Goal: Navigation & Orientation: Find specific page/section

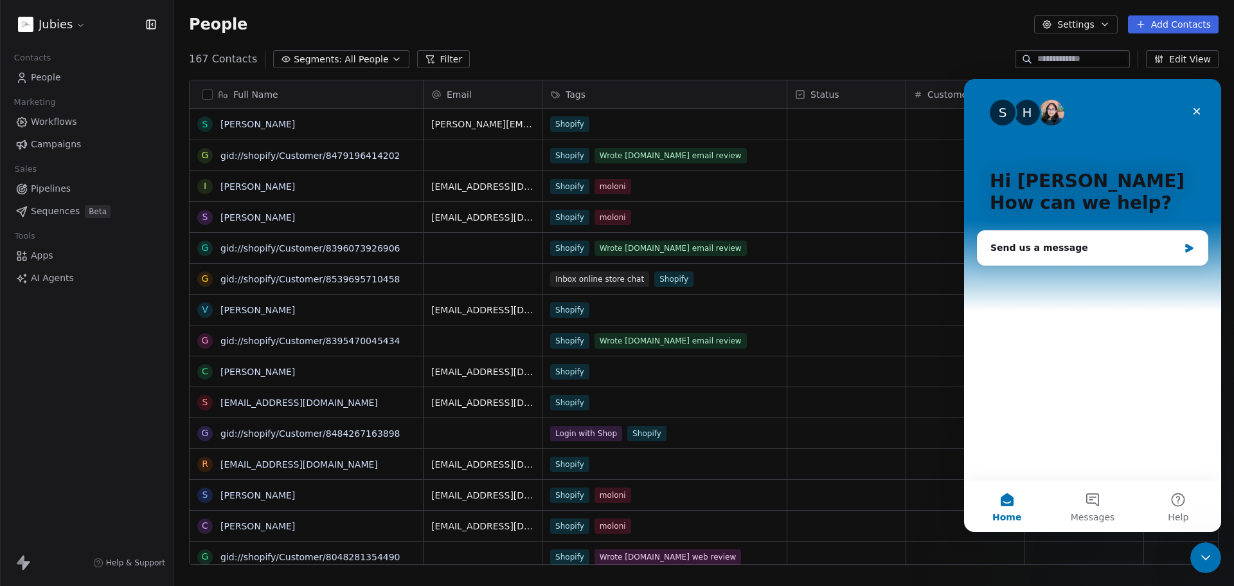
scroll to position [505, 1051]
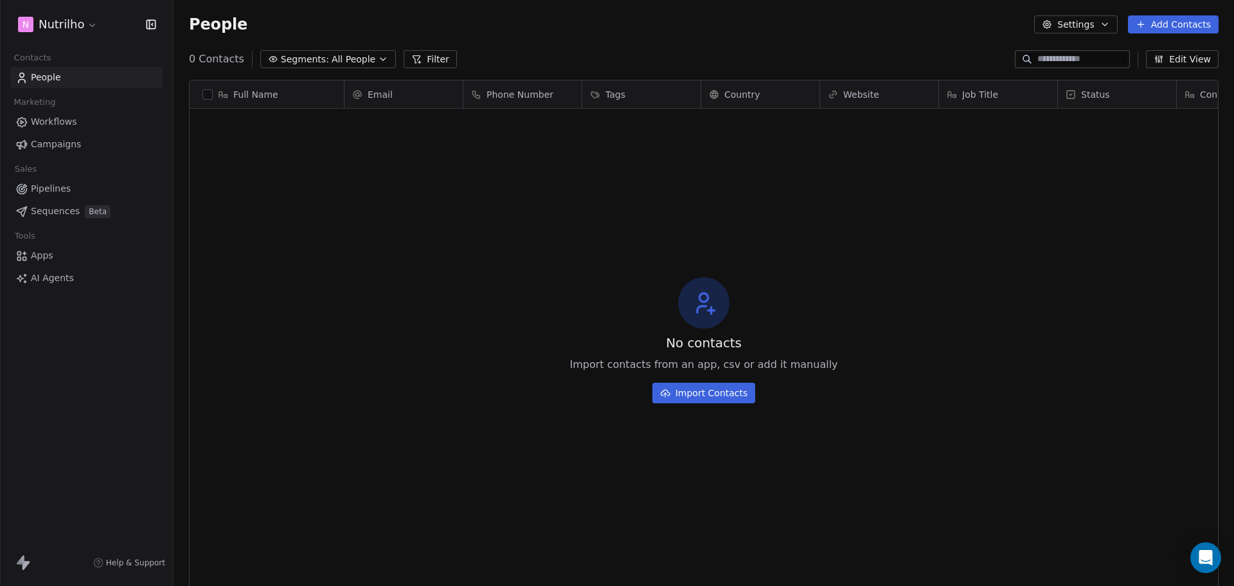
scroll to position [505, 1051]
